Goal: Find specific page/section: Find specific page/section

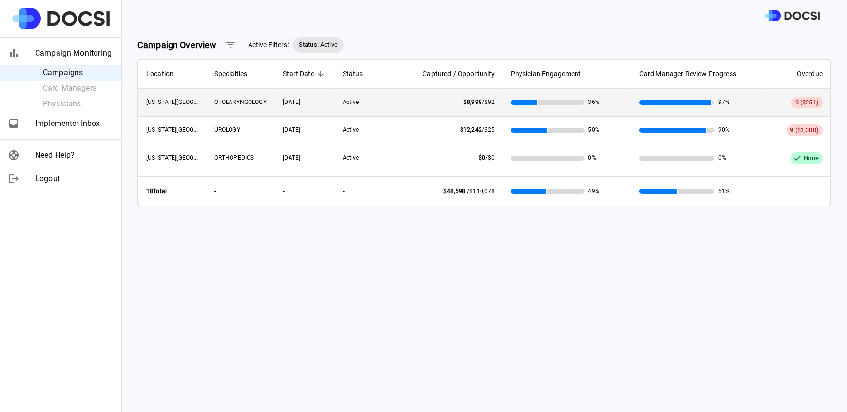
click at [239, 98] on span "OTOLARYNGOLOGY" at bounding box center [241, 101] width 52 height 7
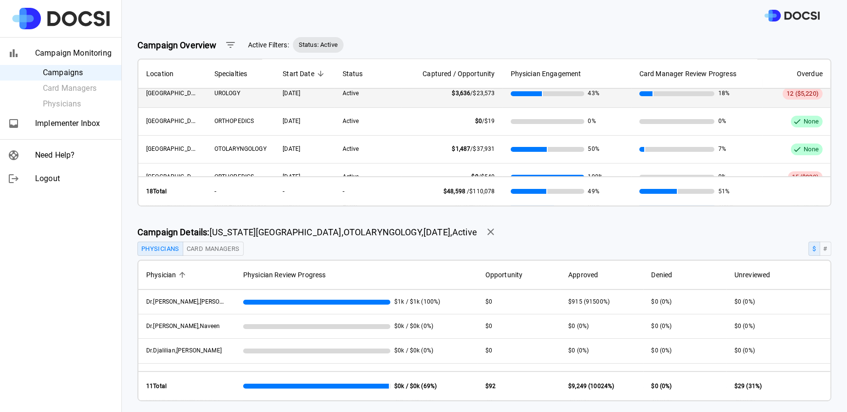
scroll to position [161, 0]
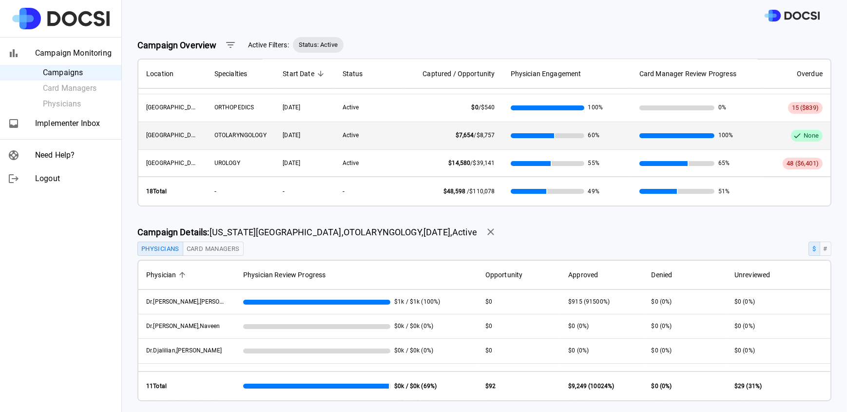
click at [233, 132] on span "OTOLARYNGOLOGY" at bounding box center [241, 135] width 52 height 7
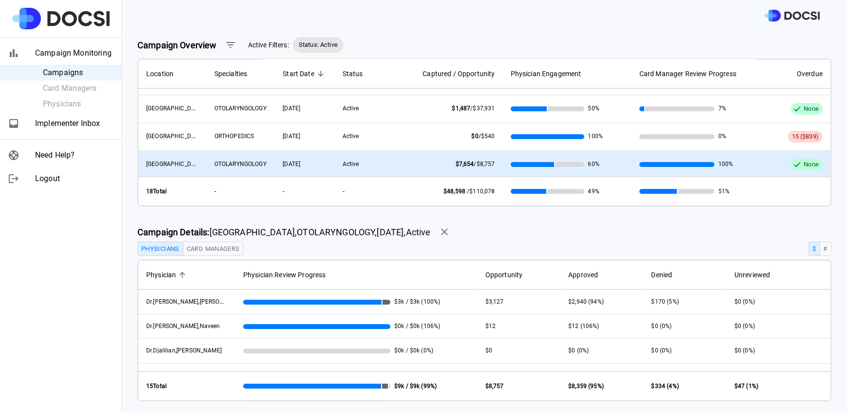
scroll to position [117, 0]
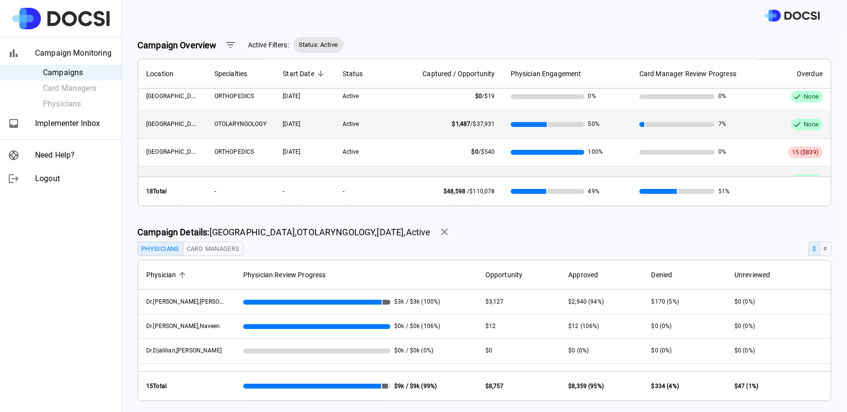
click at [239, 120] on span "OTOLARYNGOLOGY" at bounding box center [241, 123] width 52 height 7
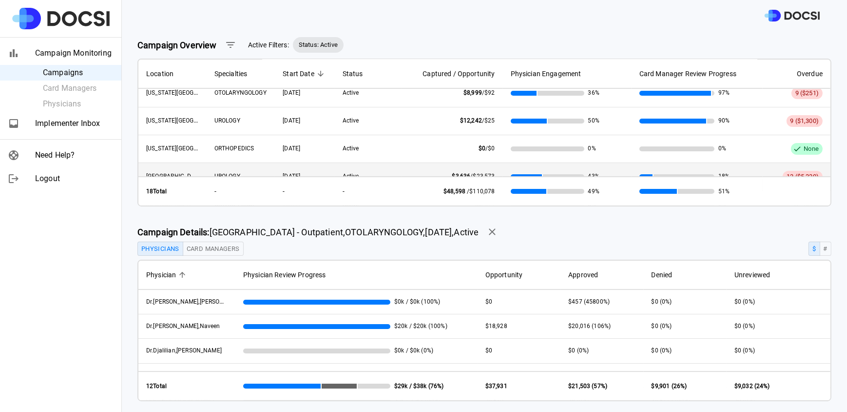
scroll to position [0, 0]
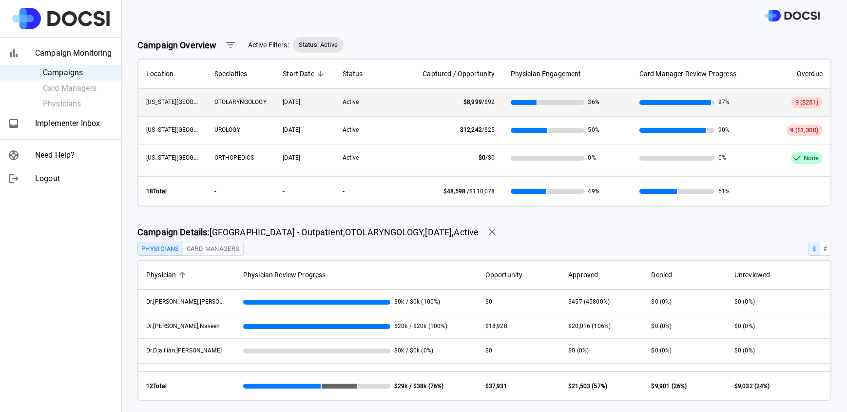
click at [232, 100] on span "OTOLARYNGOLOGY" at bounding box center [241, 101] width 52 height 7
